Goal: Task Accomplishment & Management: Complete application form

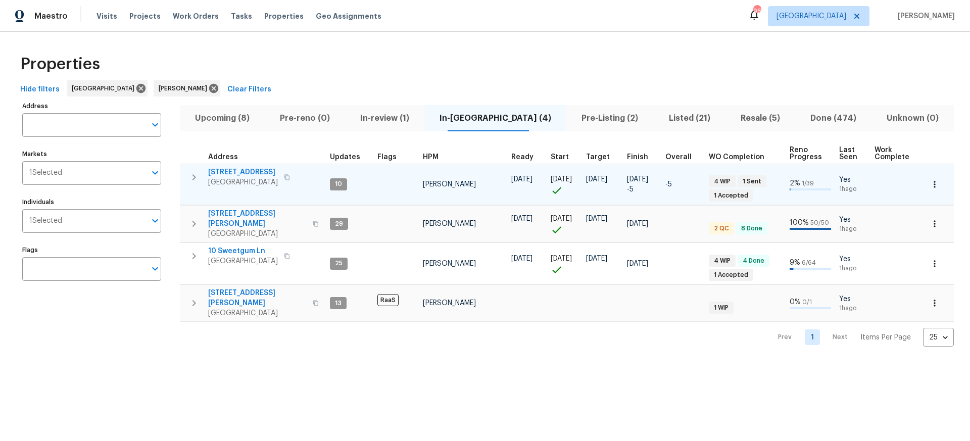
click at [240, 173] on span "[STREET_ADDRESS]" at bounding box center [243, 172] width 70 height 10
click at [241, 173] on span "[STREET_ADDRESS]" at bounding box center [243, 172] width 70 height 10
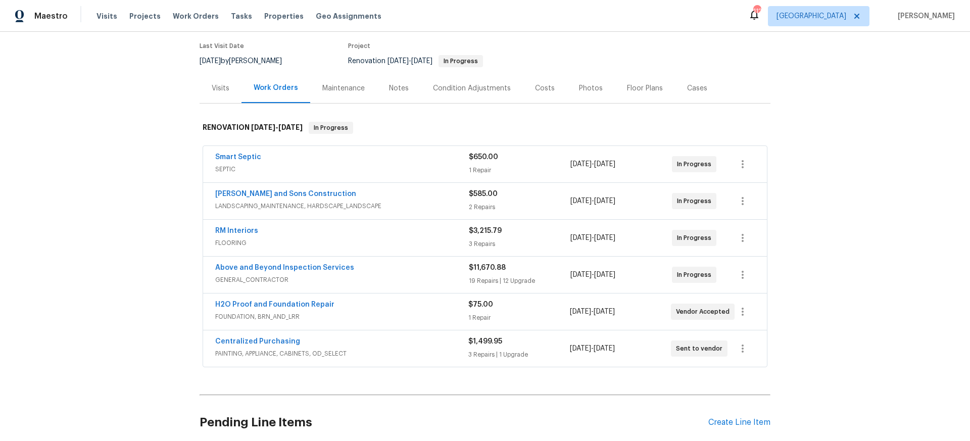
scroll to position [81, 0]
click at [318, 266] on link "Above and Beyond Inspection Services" at bounding box center [284, 266] width 139 height 7
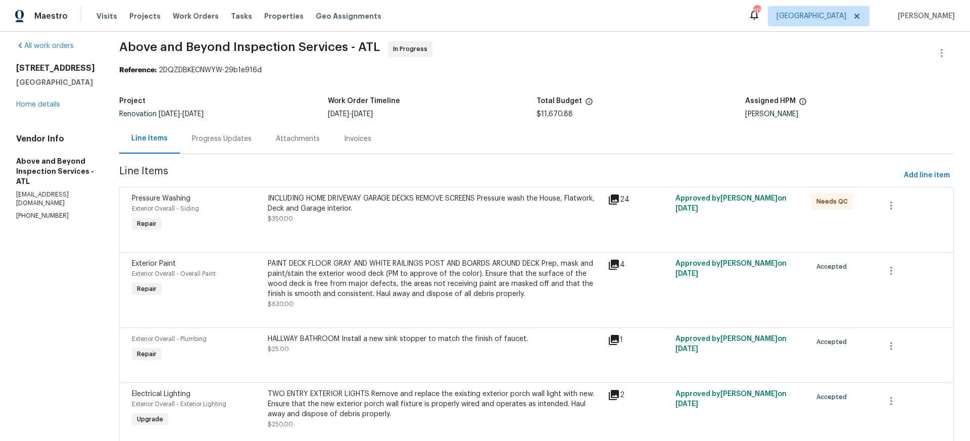
scroll to position [6, 0]
click at [401, 206] on div "INCLUDING HOME DRIVEWAY GARAGE DECKS REMOVE SCREENS Pressure wash the House, Fl…" at bounding box center [435, 205] width 334 height 20
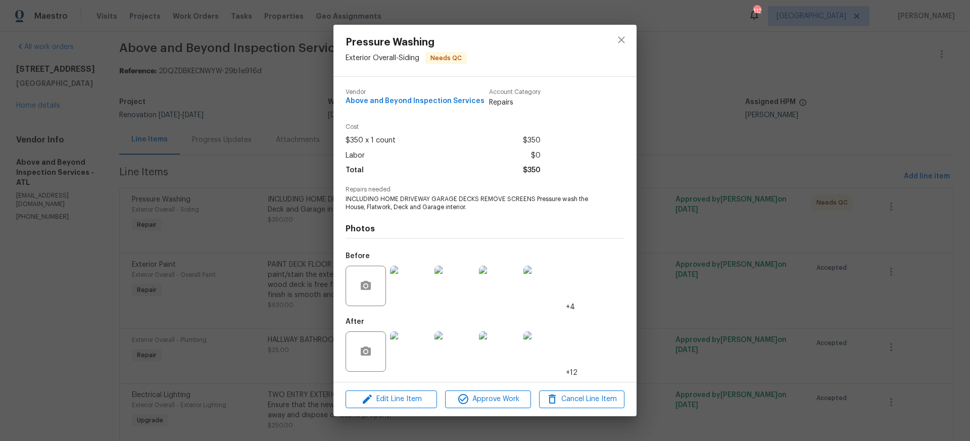
click at [414, 356] on img at bounding box center [410, 352] width 40 height 40
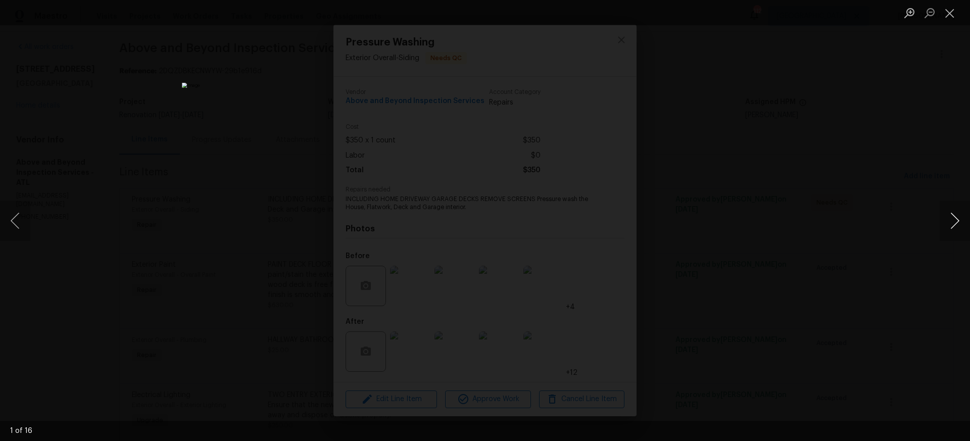
click at [958, 220] on button "Next image" at bounding box center [955, 221] width 30 height 40
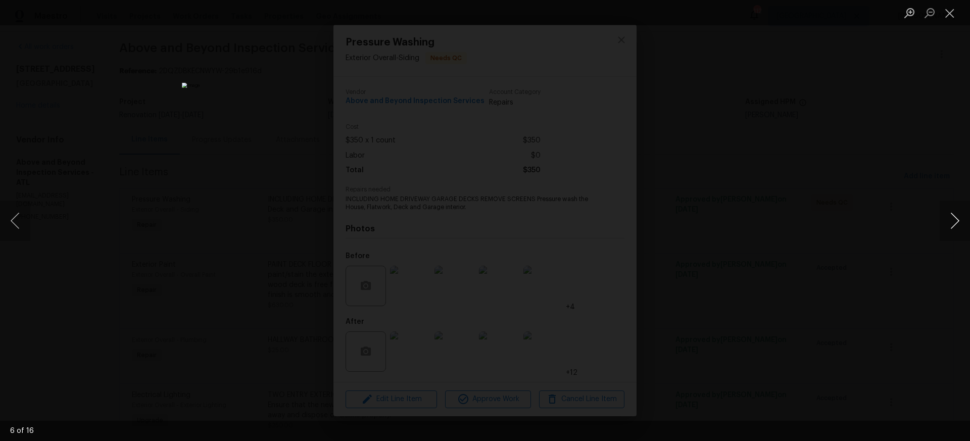
click at [958, 220] on button "Next image" at bounding box center [955, 221] width 30 height 40
click at [949, 15] on button "Close lightbox" at bounding box center [950, 13] width 20 height 18
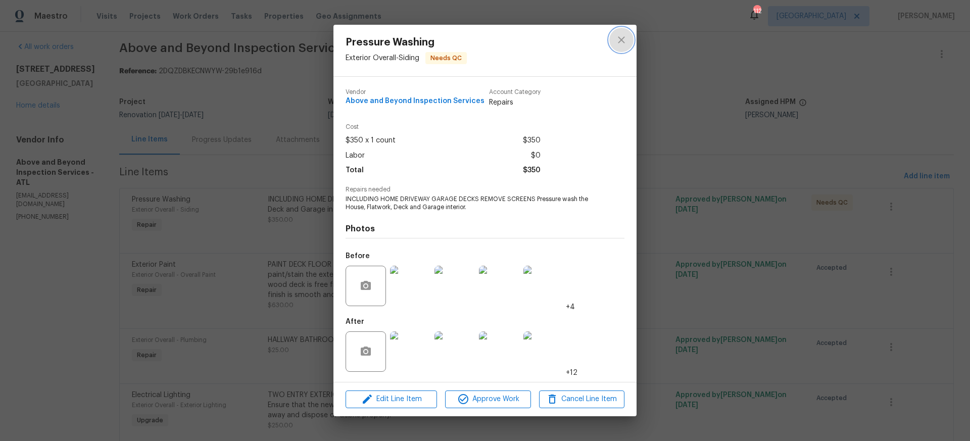
click at [621, 38] on icon "close" at bounding box center [621, 40] width 7 height 7
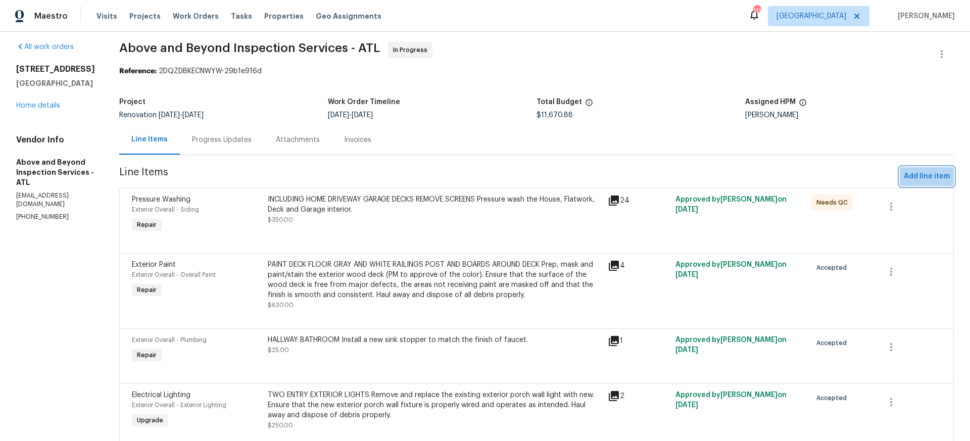
click at [927, 175] on span "Add line item" at bounding box center [927, 176] width 46 height 13
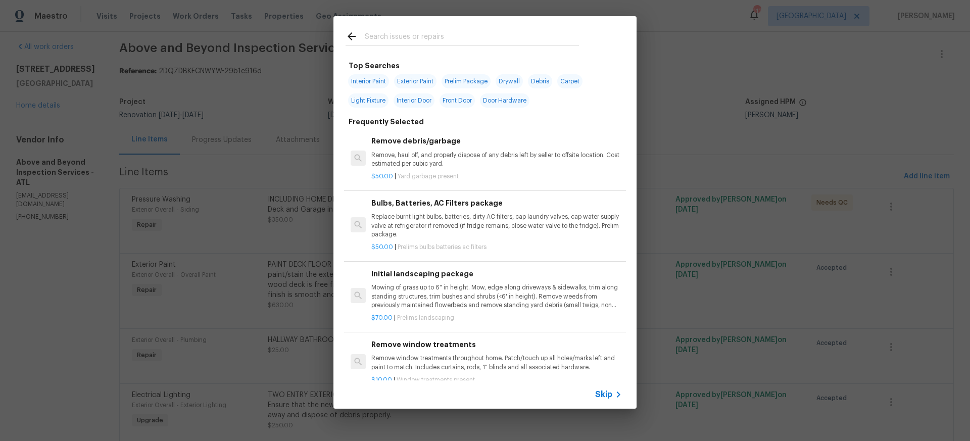
click at [614, 396] on icon at bounding box center [619, 395] width 12 height 12
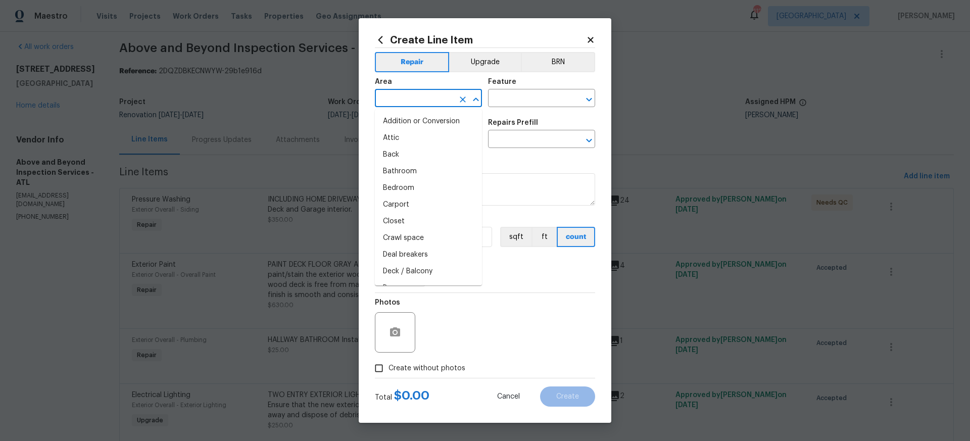
click at [413, 100] on input "text" at bounding box center [414, 99] width 79 height 16
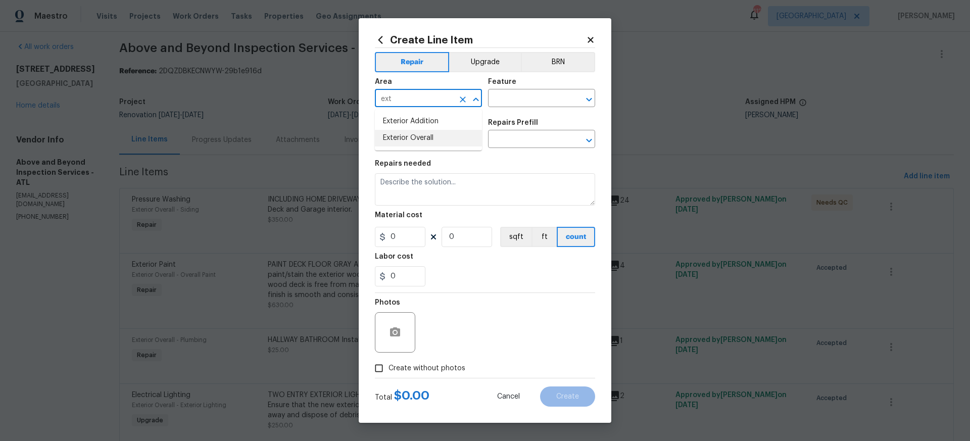
click at [429, 140] on li "Exterior Overall" at bounding box center [428, 138] width 107 height 17
type input "Exterior Overall"
click at [520, 101] on input "text" at bounding box center [527, 99] width 79 height 16
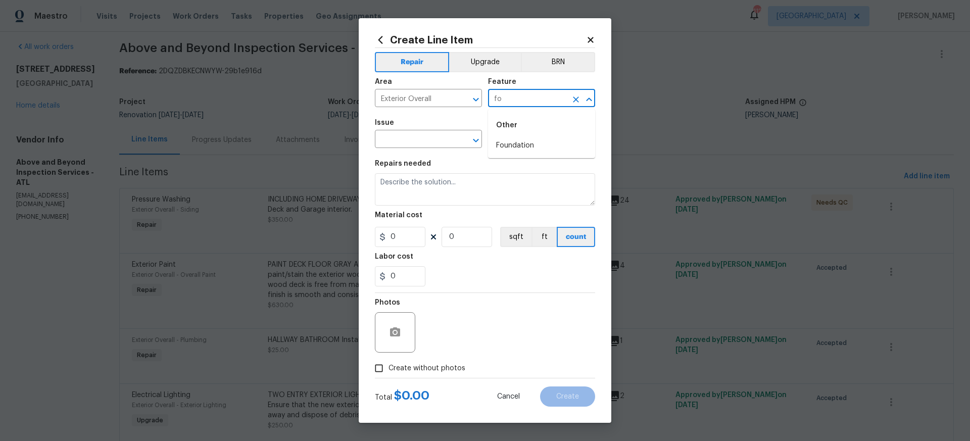
type input "f"
click at [506, 147] on li "Deck" at bounding box center [541, 145] width 107 height 17
type input "Deck"
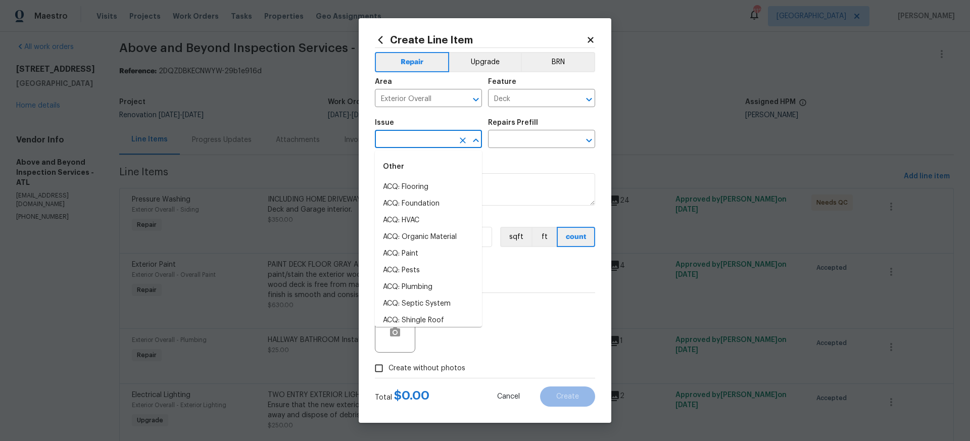
click at [449, 138] on input "text" at bounding box center [414, 140] width 79 height 16
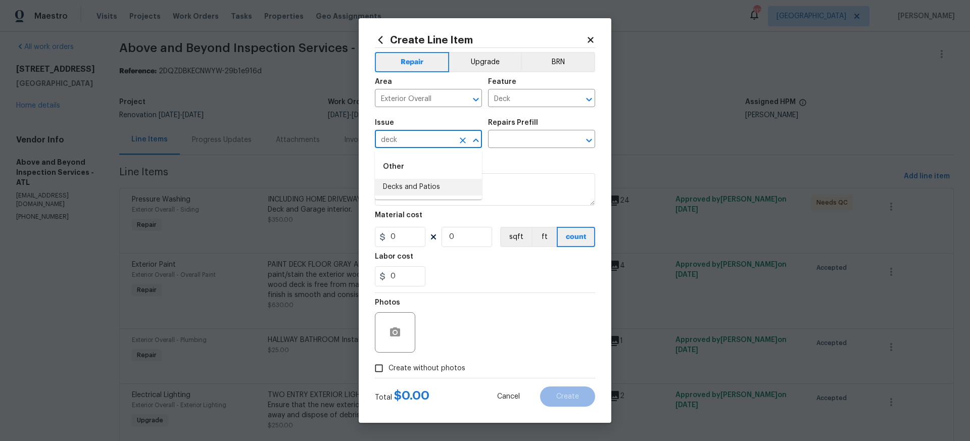
click at [435, 189] on li "Decks and Patios" at bounding box center [428, 187] width 107 height 17
type input "Decks and Patios"
click at [518, 142] on input "text" at bounding box center [527, 140] width 79 height 16
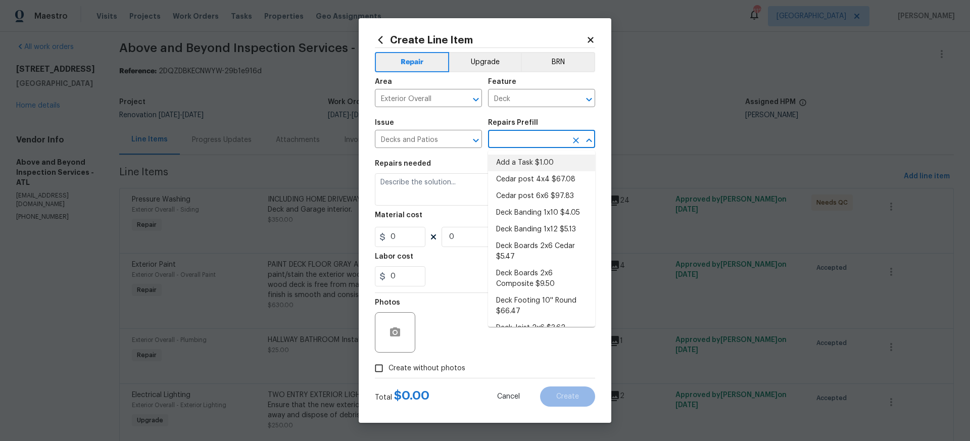
click at [510, 162] on li "Add a Task $1.00" at bounding box center [541, 163] width 107 height 17
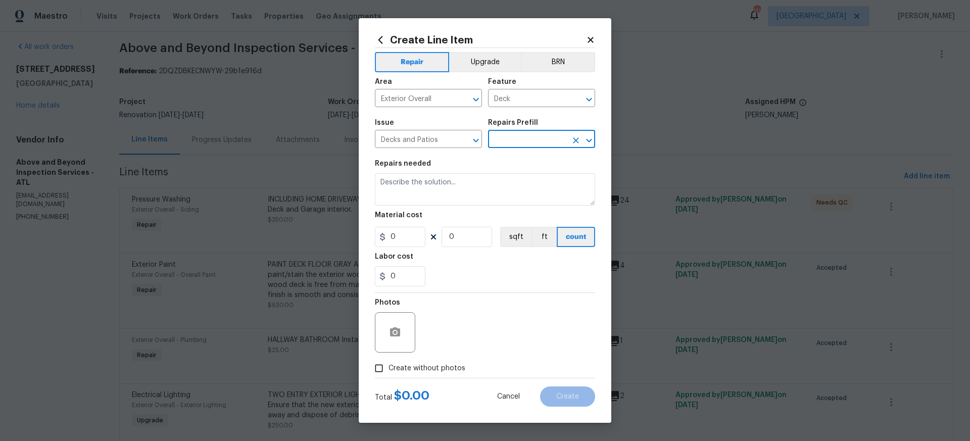
type input "Add a Task $1.00"
type textarea "HPM to detail"
type input "1"
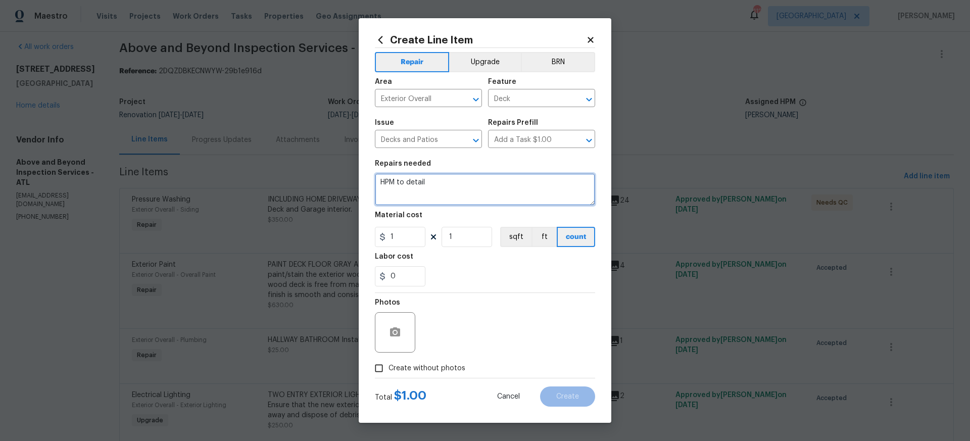
click at [454, 186] on textarea "HPM to detail" at bounding box center [485, 189] width 220 height 32
click at [405, 192] on textarea "HPM to detail LIFT UP FRONT PORCH TO LEVEL INSTALL WOOD POST" at bounding box center [485, 189] width 220 height 32
paste textarea "with concrete footers and wood post, as stated before."
click at [401, 189] on textarea "HPM to detail LIFT UP FRONT PORCH TO LEVEL INSTALL WOOD POST with concrete foot…" at bounding box center [485, 189] width 220 height 32
click at [474, 197] on textarea "HPM to detail LIFT UP FRONT PORCH TO LEVEL INSTALL WOOD POST WITH CONCRETE FOOT…" at bounding box center [485, 189] width 220 height 32
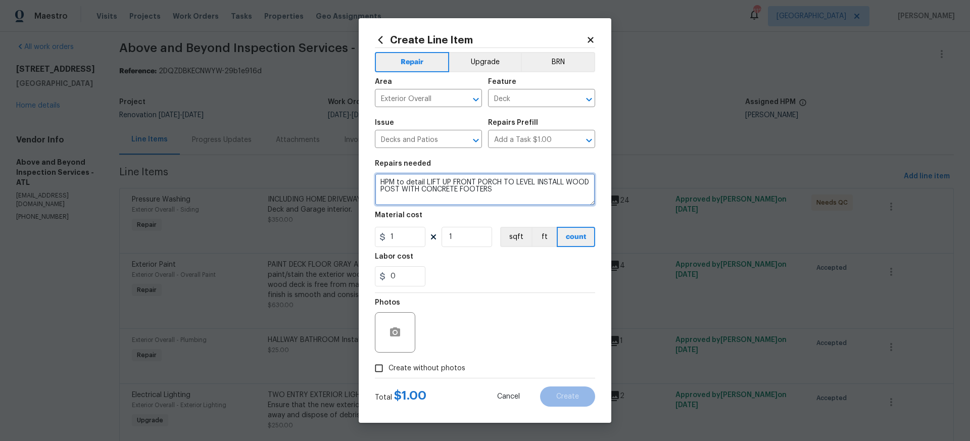
type textarea "HPM to detail LIFT UP FRONT PORCH TO LEVEL INSTALL WOOD POST WITH CONCRETE FOOT…"
click at [404, 240] on input "1" at bounding box center [400, 237] width 51 height 20
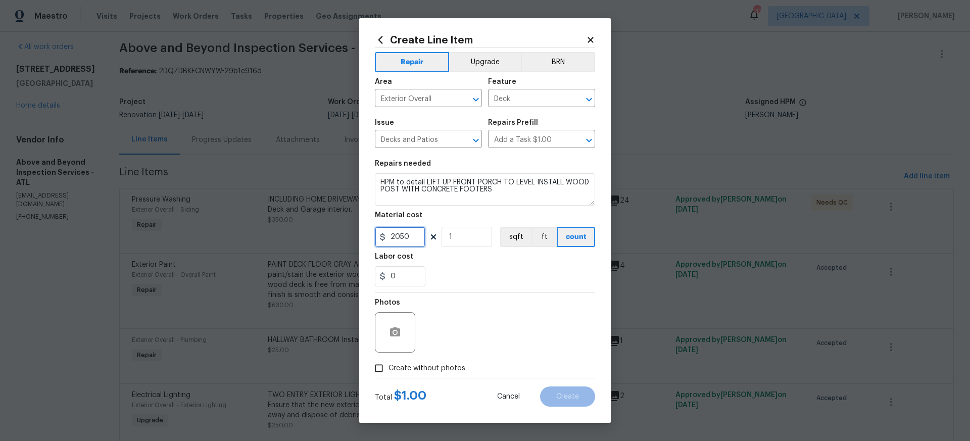
type input "2050"
click at [379, 368] on input "Create without photos" at bounding box center [378, 368] width 19 height 19
checkbox input "true"
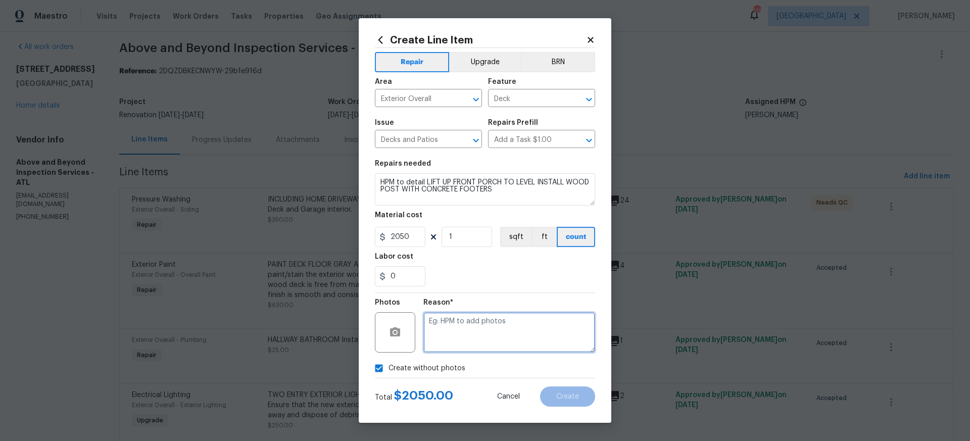
click at [436, 324] on textarea at bounding box center [510, 332] width 172 height 40
type textarea "No pictures"
click at [568, 397] on span "Create" at bounding box center [567, 397] width 23 height 8
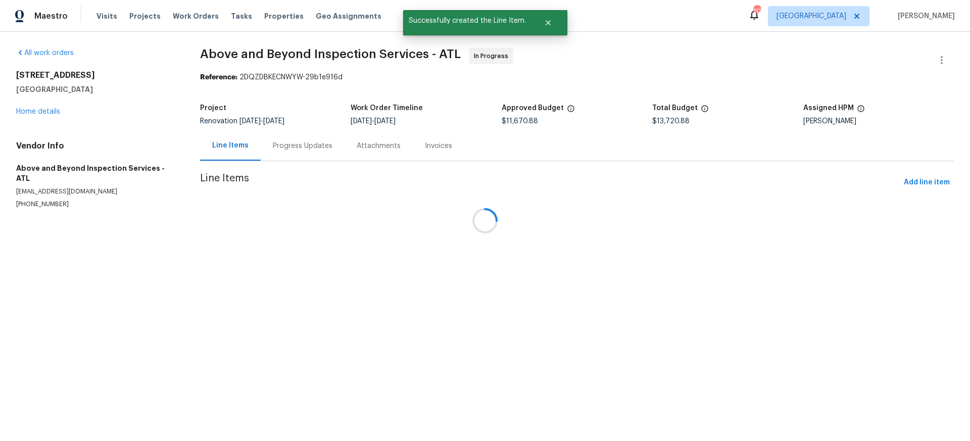
scroll to position [0, 0]
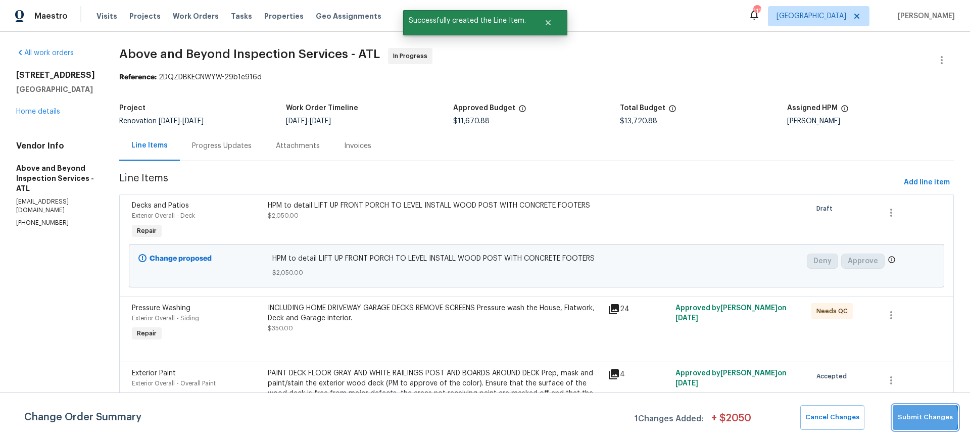
click at [927, 418] on span "Submit Changes" at bounding box center [925, 418] width 55 height 12
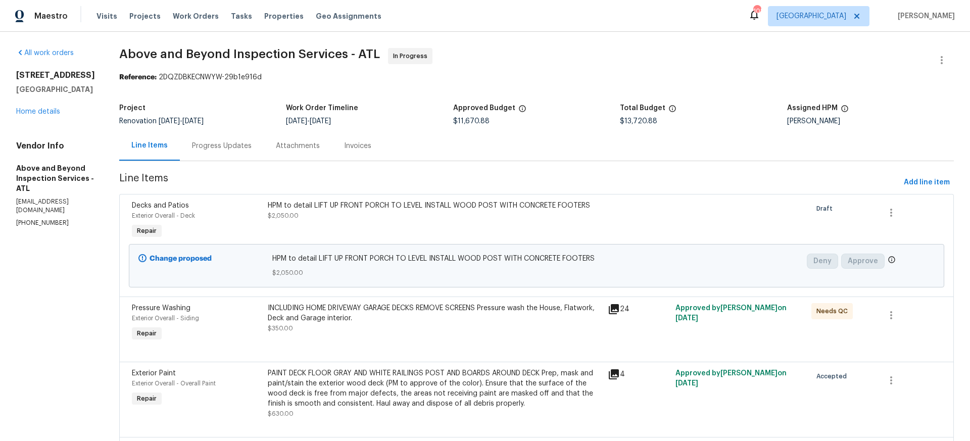
click at [252, 148] on div "Progress Updates" at bounding box center [222, 146] width 60 height 10
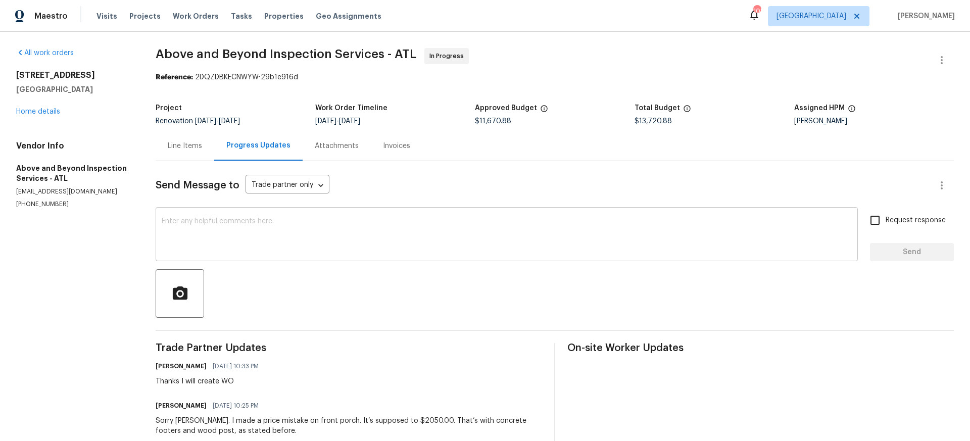
click at [169, 213] on div "x ​" at bounding box center [507, 236] width 703 height 52
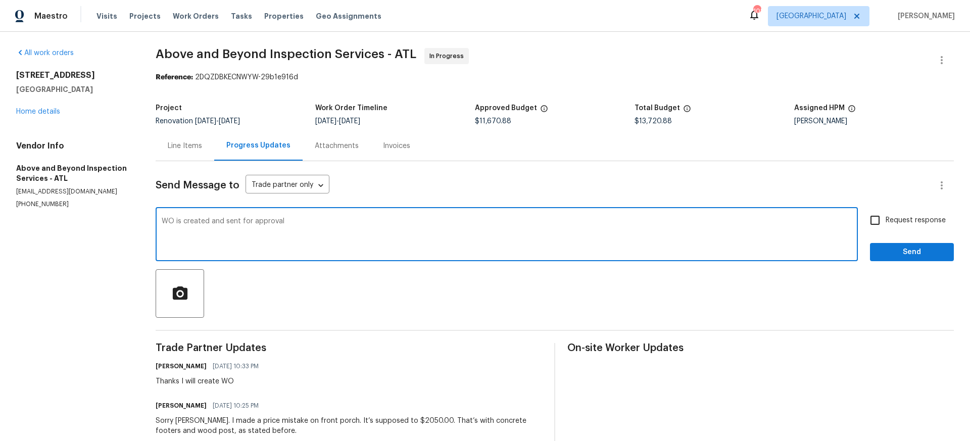
type textarea "WO is created and sent for approval"
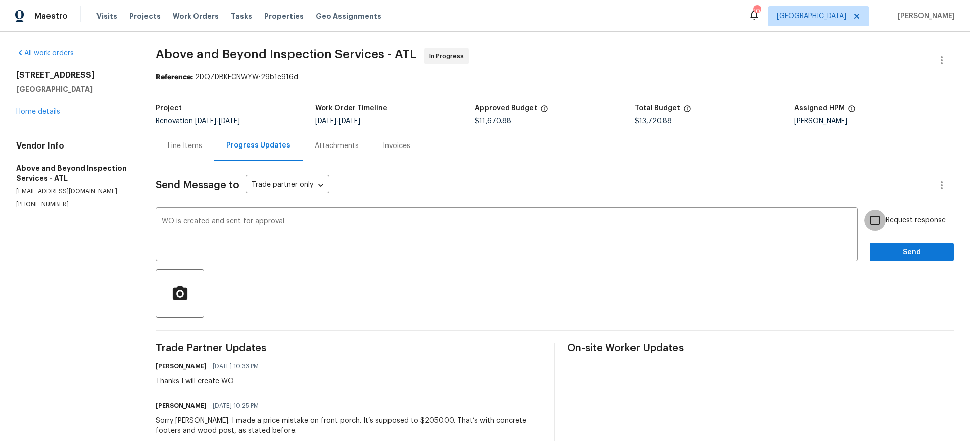
click at [877, 220] on input "Request response" at bounding box center [875, 220] width 21 height 21
checkbox input "true"
click at [909, 253] on span "Send" at bounding box center [912, 252] width 68 height 13
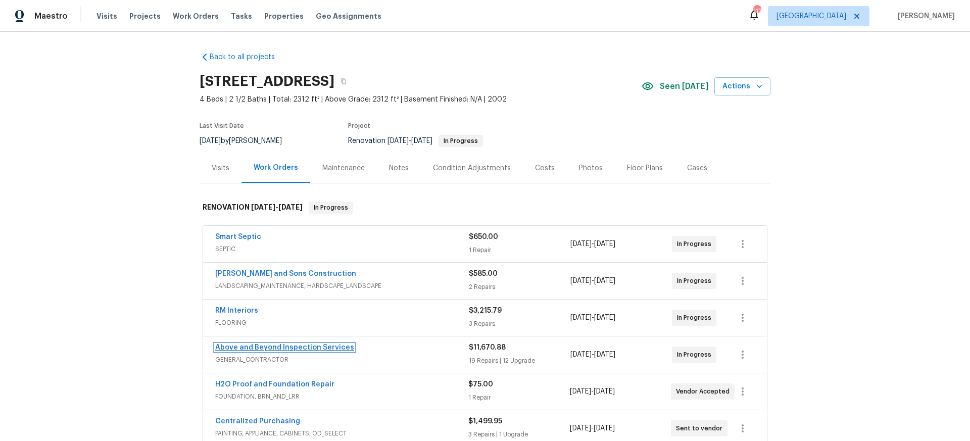
click at [260, 346] on link "Above and Beyond Inspection Services" at bounding box center [284, 347] width 139 height 7
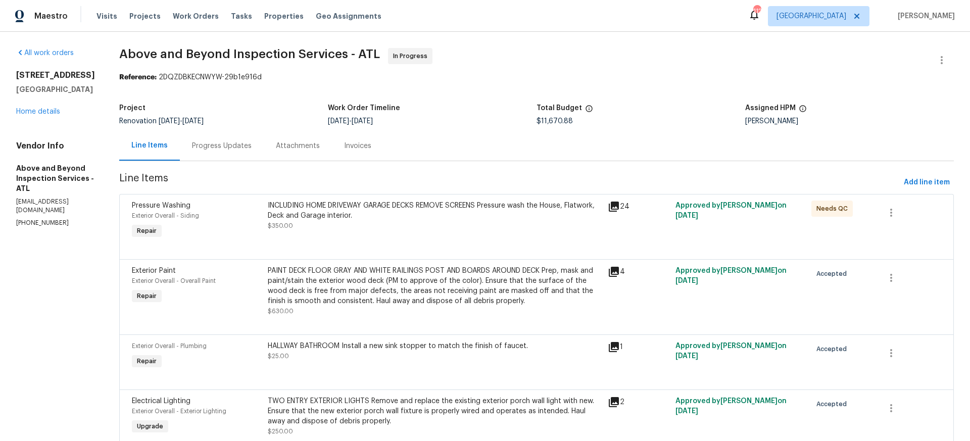
click at [251, 149] on div "Progress Updates" at bounding box center [222, 146] width 60 height 10
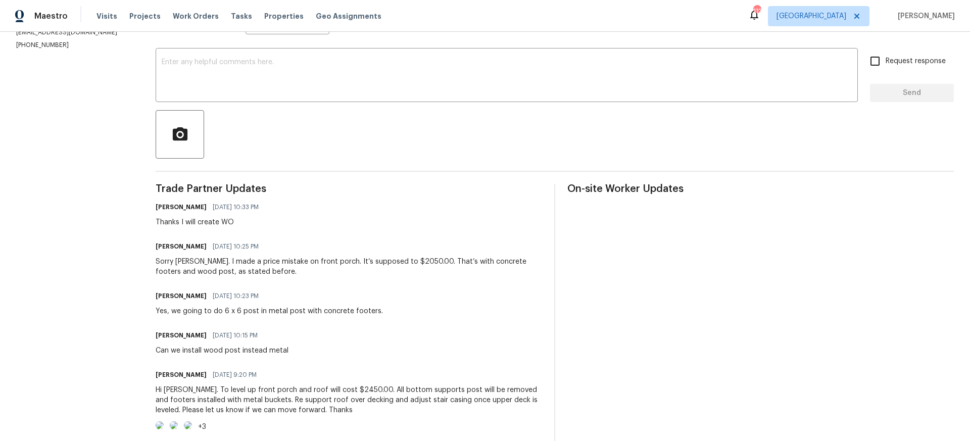
scroll to position [170, 0]
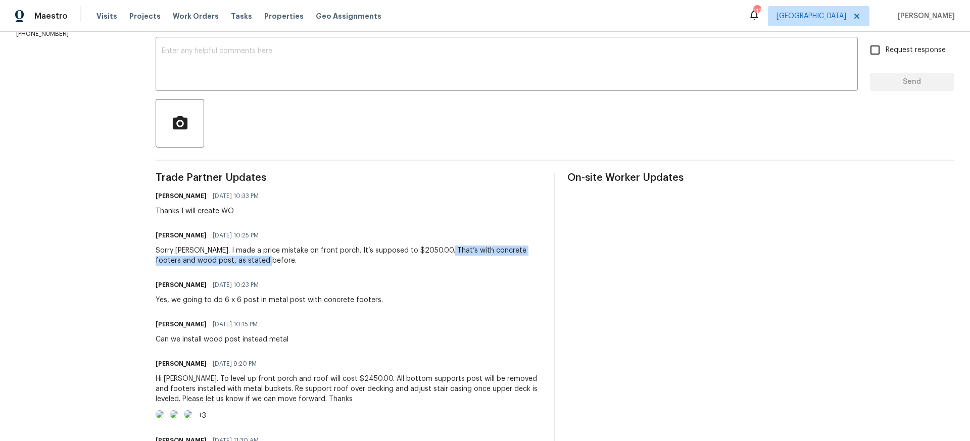
drag, startPoint x: 444, startPoint y: 250, endPoint x: 467, endPoint y: 265, distance: 27.1
click at [467, 265] on div "Sorry Mirsad. I made a price mistake on front porch. It’s supposed to $2050.00.…" at bounding box center [349, 256] width 387 height 20
copy div "with concrete footers and wood post, as stated before."
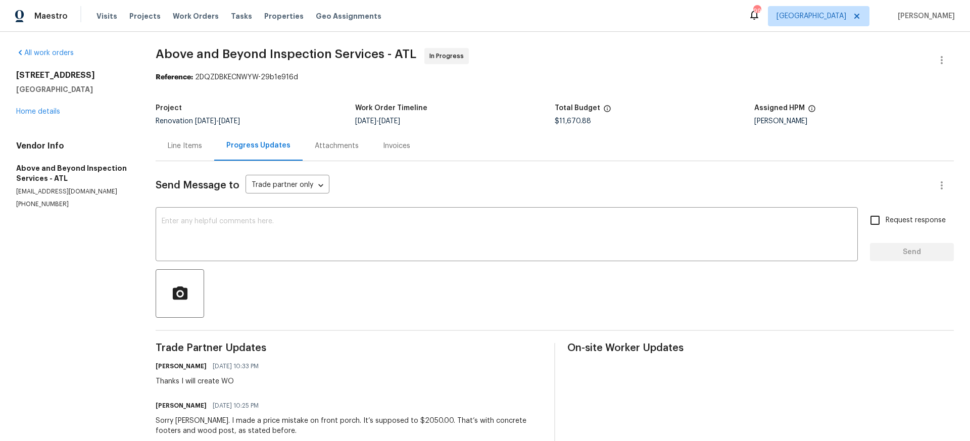
click at [191, 144] on div "Line Items" at bounding box center [185, 146] width 34 height 10
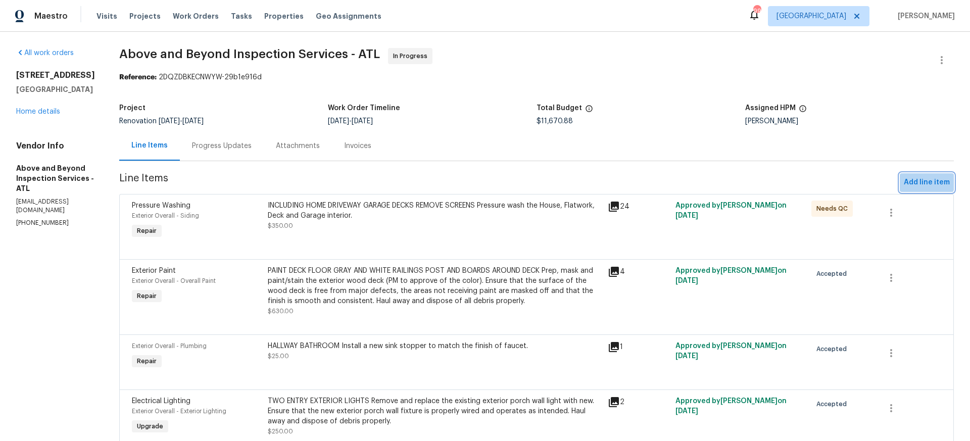
click at [922, 181] on span "Add line item" at bounding box center [927, 182] width 46 height 13
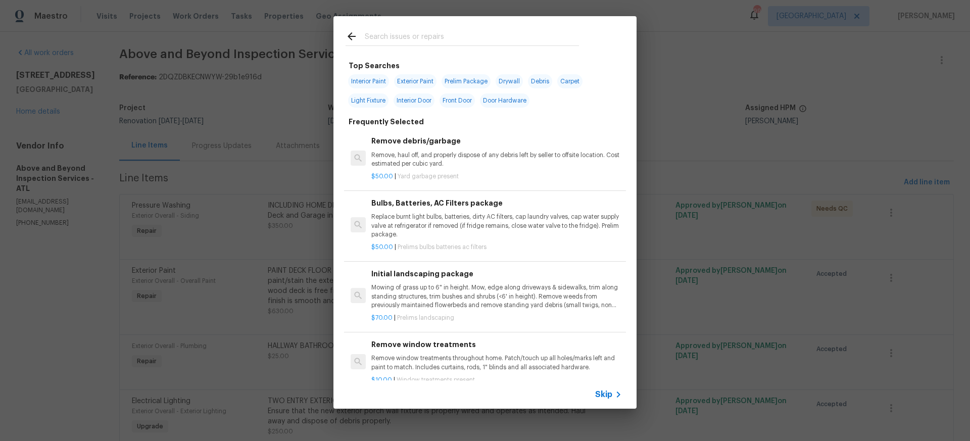
click at [611, 395] on span "Skip" at bounding box center [603, 395] width 17 height 10
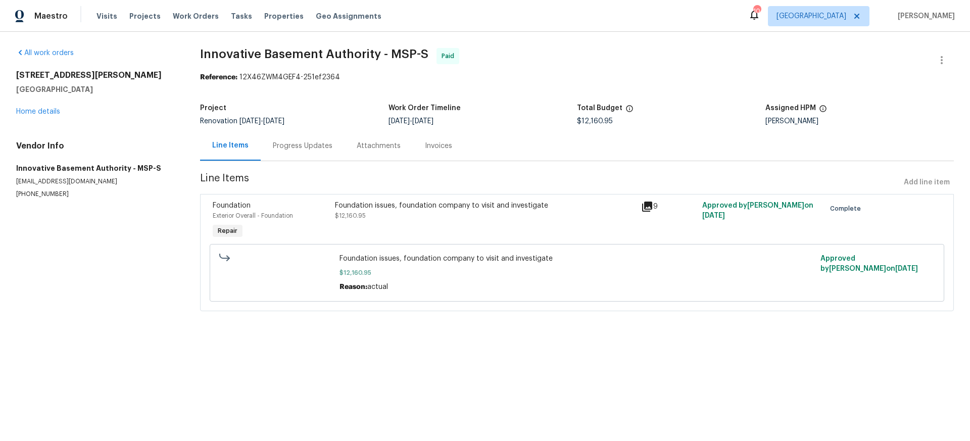
click at [404, 207] on div "Foundation issues, foundation company to visit and investigate" at bounding box center [485, 206] width 300 height 10
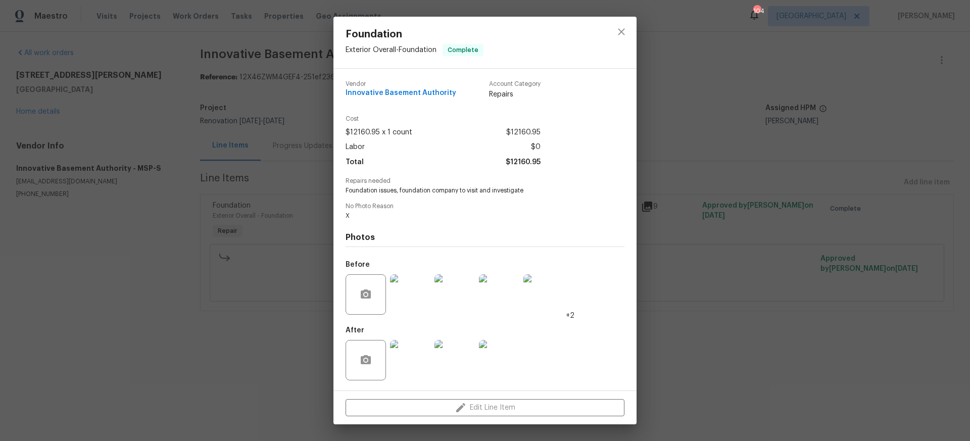
click at [404, 366] on img at bounding box center [410, 360] width 40 height 40
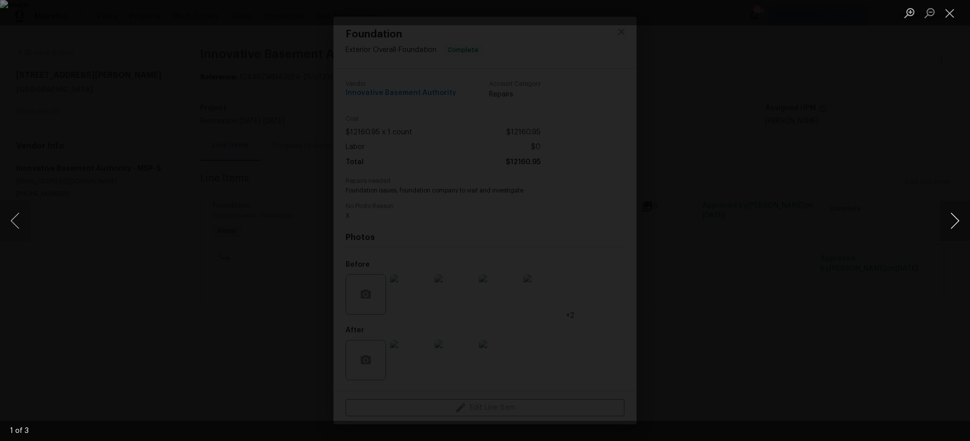
click at [957, 220] on button "Next image" at bounding box center [955, 221] width 30 height 40
click at [949, 13] on button "Close lightbox" at bounding box center [950, 13] width 20 height 18
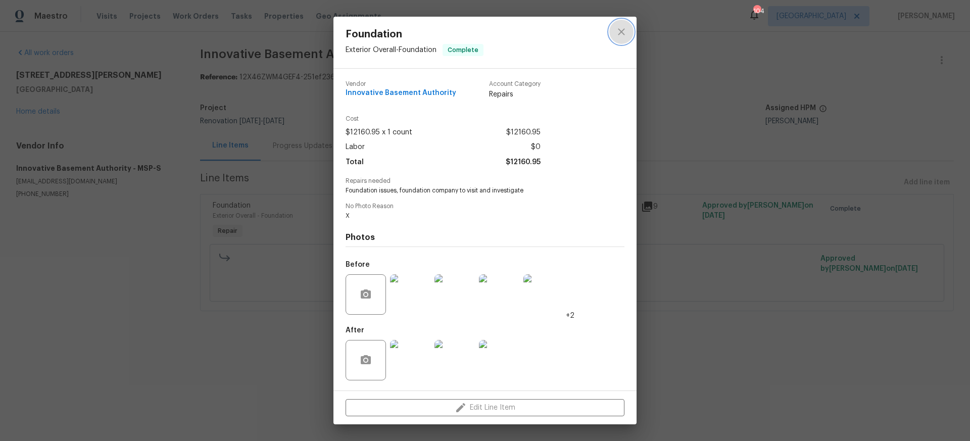
click at [621, 30] on icon "close" at bounding box center [621, 31] width 7 height 7
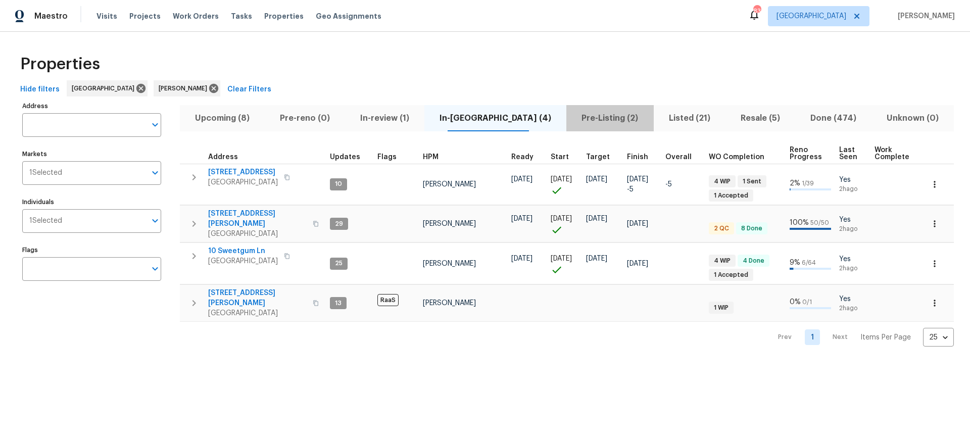
click at [574, 118] on span "Pre-Listing (2)" at bounding box center [610, 118] width 75 height 14
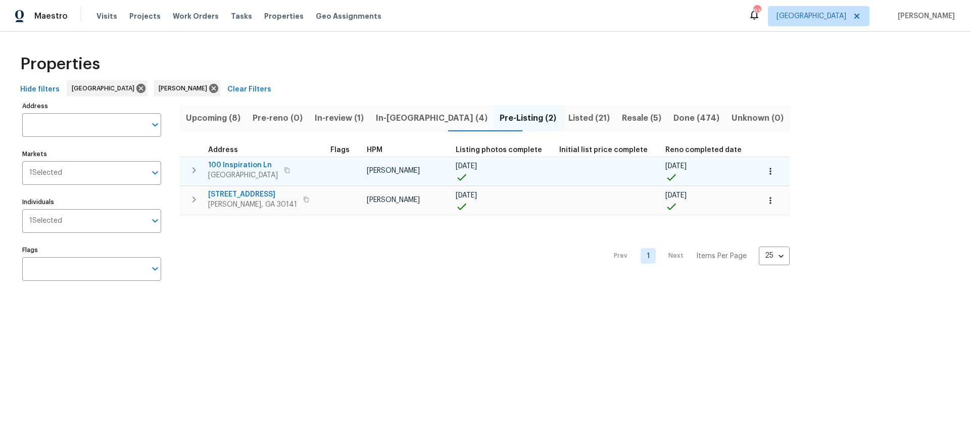
click at [249, 164] on span "100 Inspiration Ln" at bounding box center [243, 165] width 70 height 10
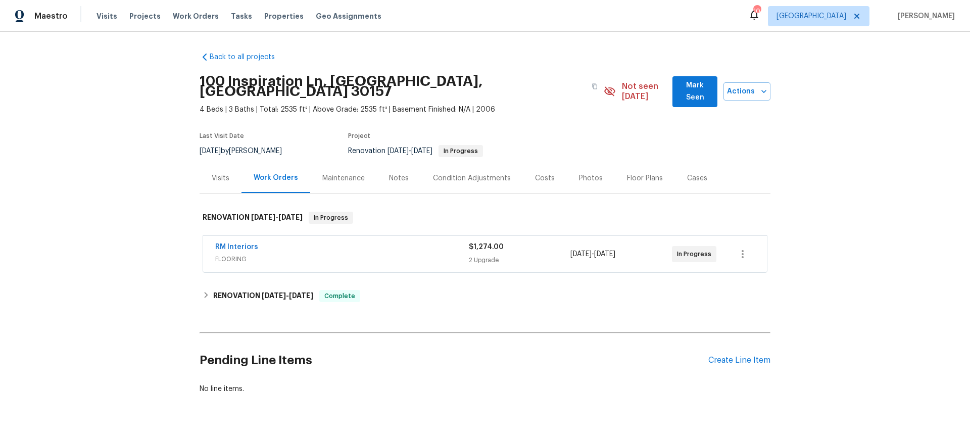
click at [587, 173] on div "Photos" at bounding box center [591, 178] width 24 height 10
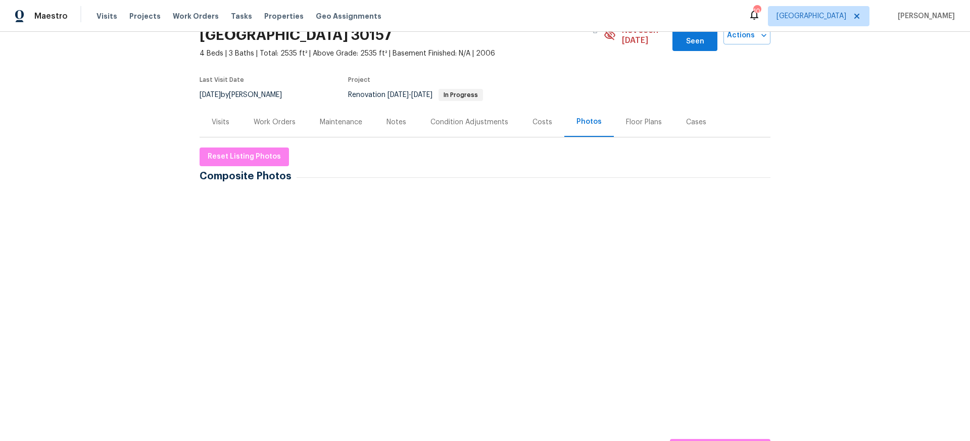
scroll to position [61, 0]
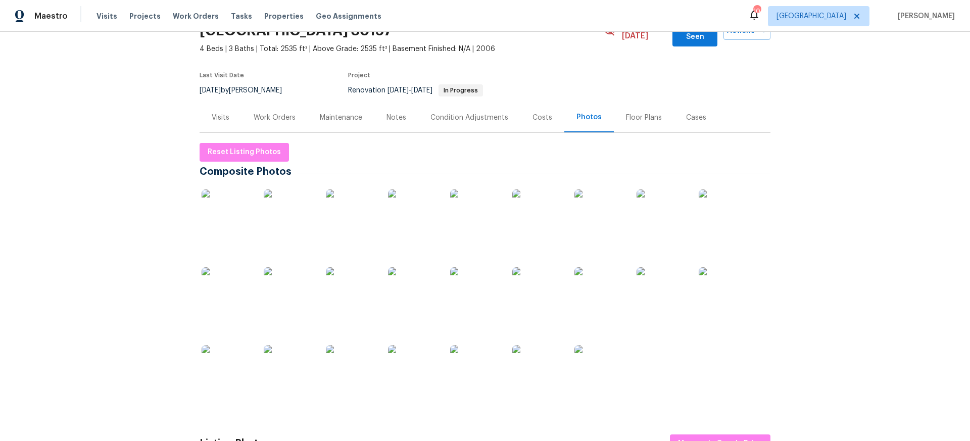
click at [227, 210] on img at bounding box center [227, 215] width 51 height 51
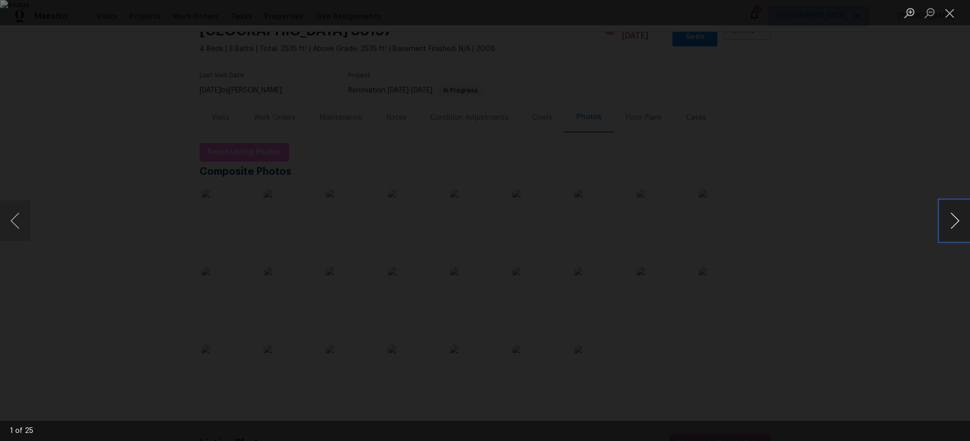
click at [953, 220] on button "Next image" at bounding box center [955, 221] width 30 height 40
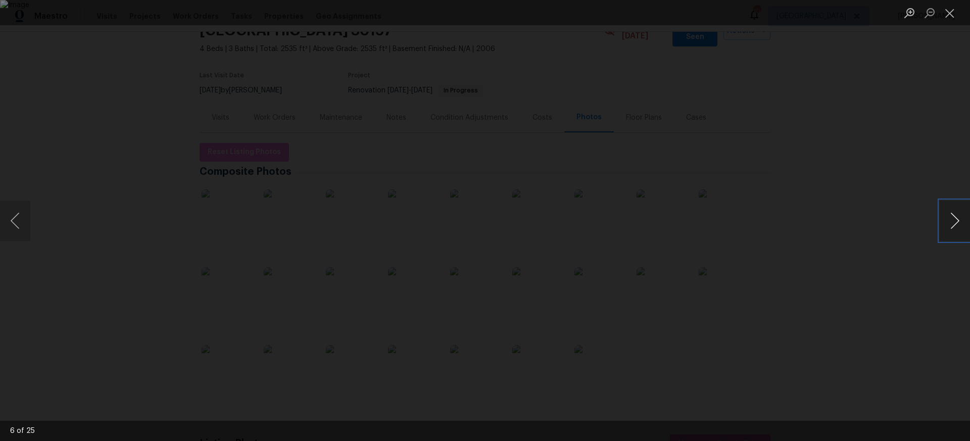
click at [953, 220] on button "Next image" at bounding box center [955, 221] width 30 height 40
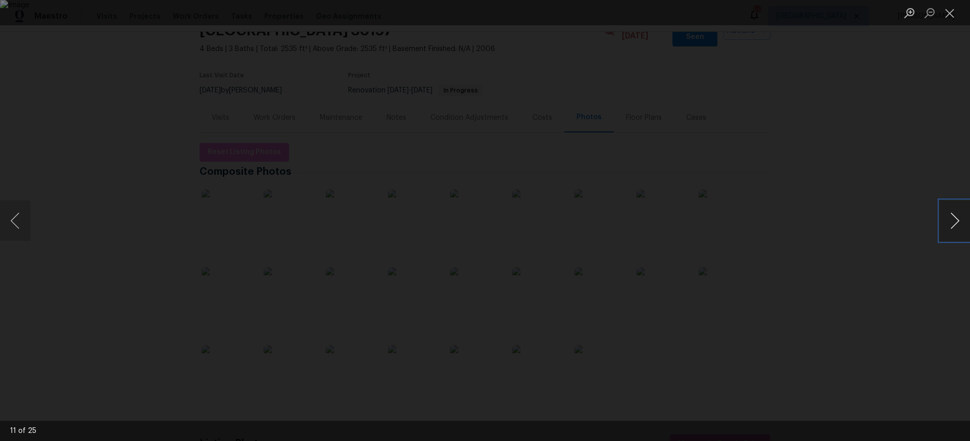
click at [953, 220] on button "Next image" at bounding box center [955, 221] width 30 height 40
click at [957, 222] on button "Next image" at bounding box center [955, 221] width 30 height 40
click at [951, 14] on button "Close lightbox" at bounding box center [950, 13] width 20 height 18
